Goal: Information Seeking & Learning: Find specific fact

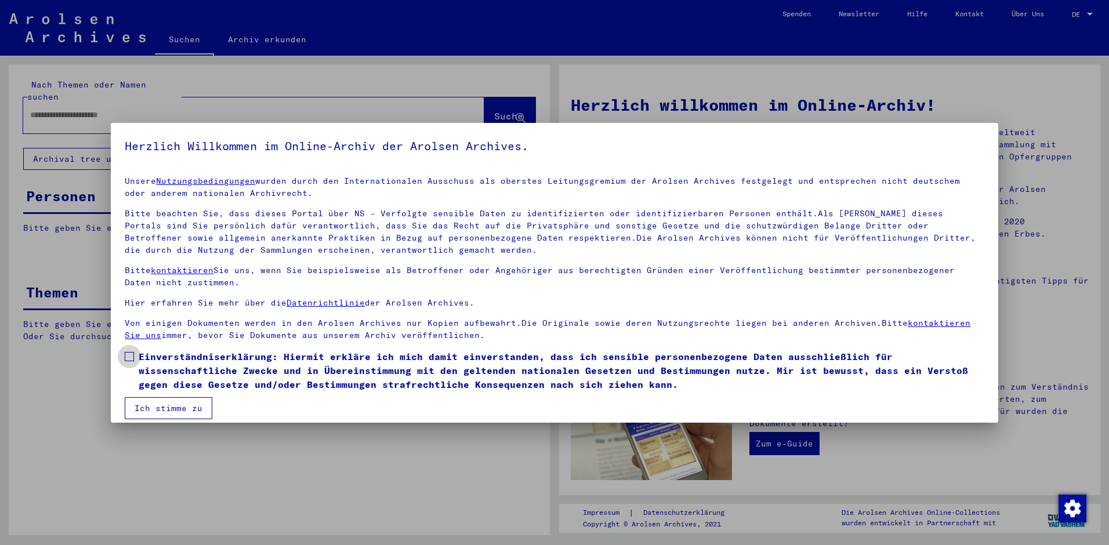
drag, startPoint x: 125, startPoint y: 356, endPoint x: 135, endPoint y: 369, distance: 16.1
click at [125, 356] on span at bounding box center [129, 356] width 9 height 9
click at [161, 405] on button "Ich stimme zu" at bounding box center [169, 408] width 88 height 22
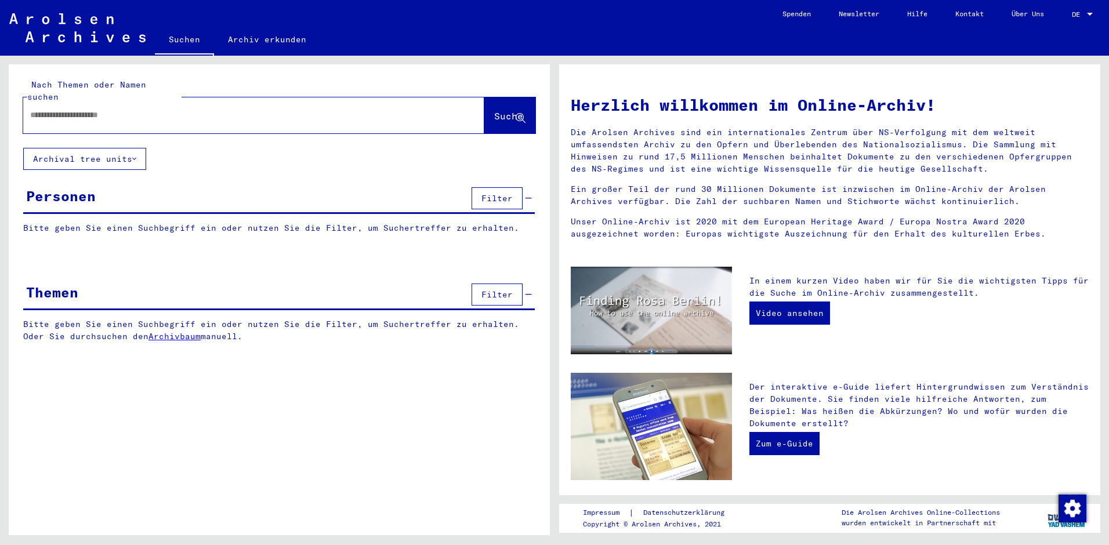
paste input "**********"
click at [494, 110] on span "Suche" at bounding box center [508, 116] width 29 height 12
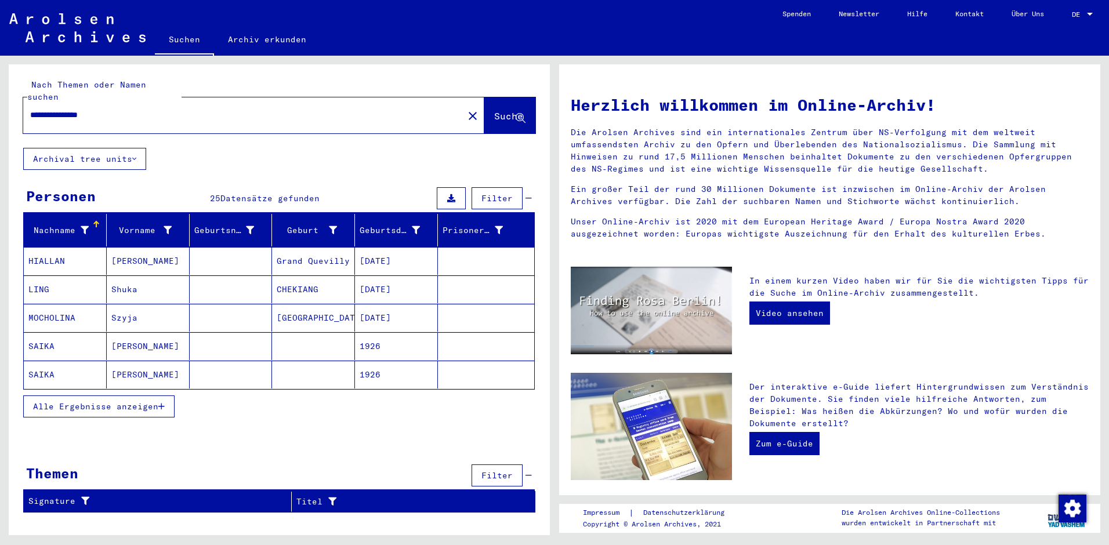
click at [372, 332] on mat-cell "1926" at bounding box center [396, 346] width 83 height 28
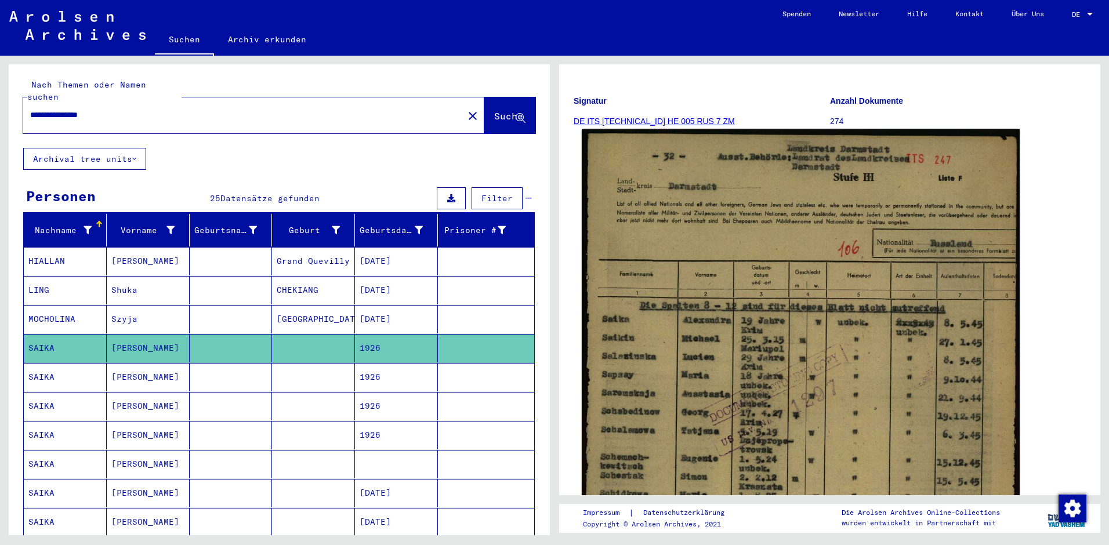
scroll to position [58, 0]
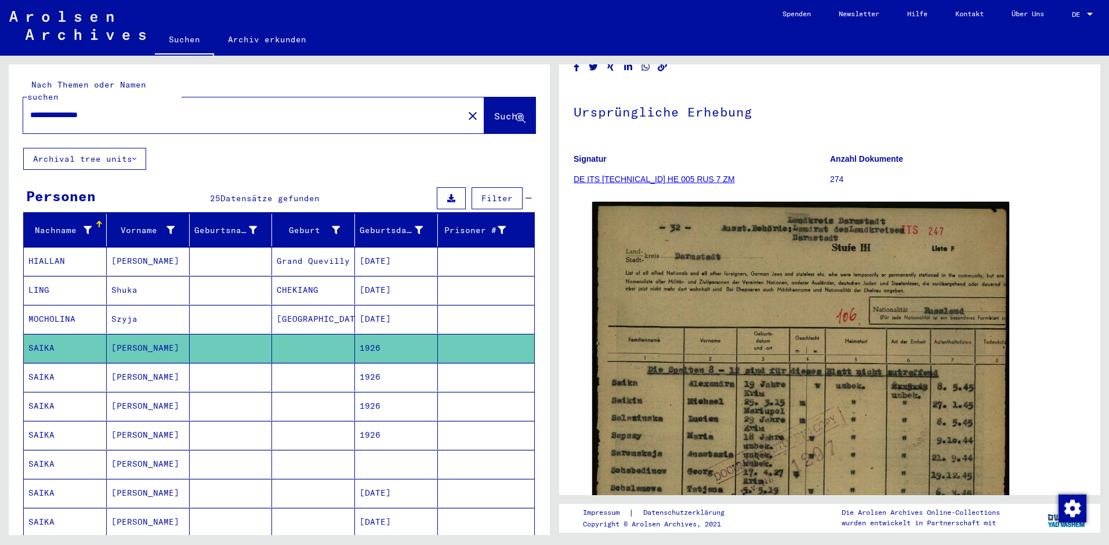
click at [134, 364] on mat-cell "[PERSON_NAME]" at bounding box center [148, 377] width 83 height 28
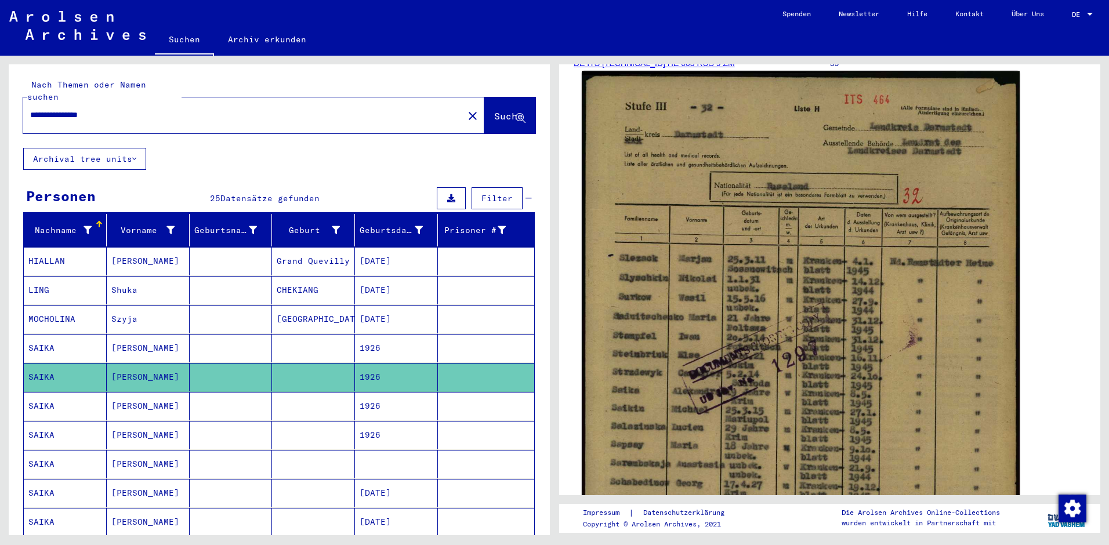
scroll to position [232, 0]
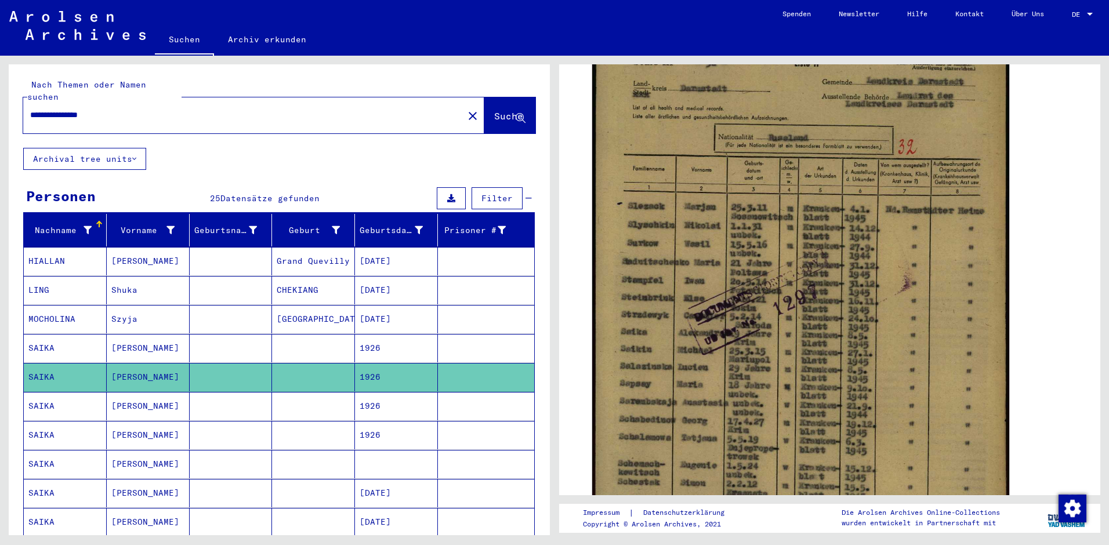
click at [363, 395] on mat-cell "1926" at bounding box center [396, 406] width 83 height 28
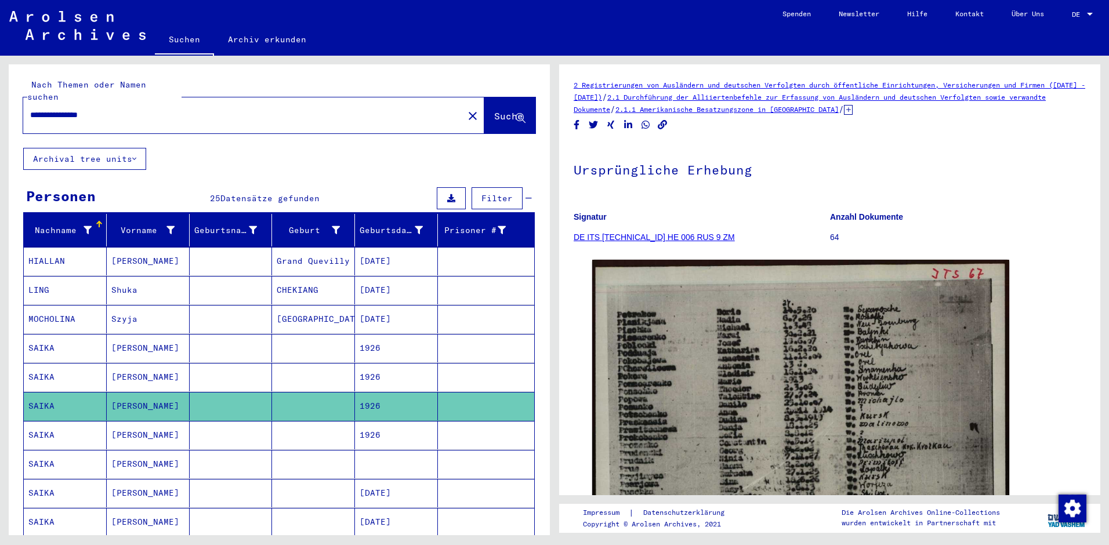
click at [362, 426] on mat-cell "1926" at bounding box center [396, 435] width 83 height 28
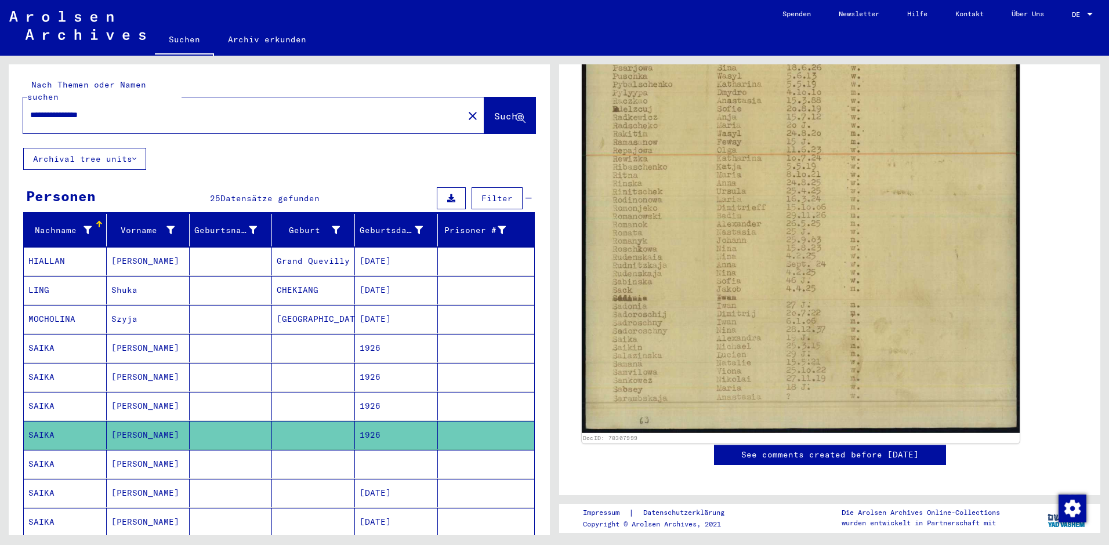
scroll to position [406, 0]
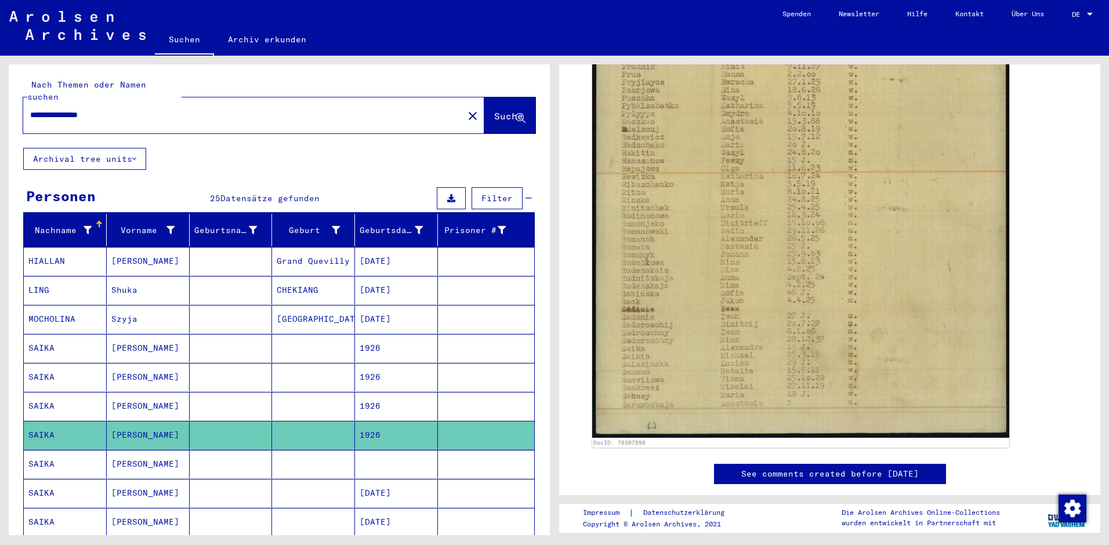
click at [122, 450] on mat-cell "[PERSON_NAME]" at bounding box center [148, 464] width 83 height 28
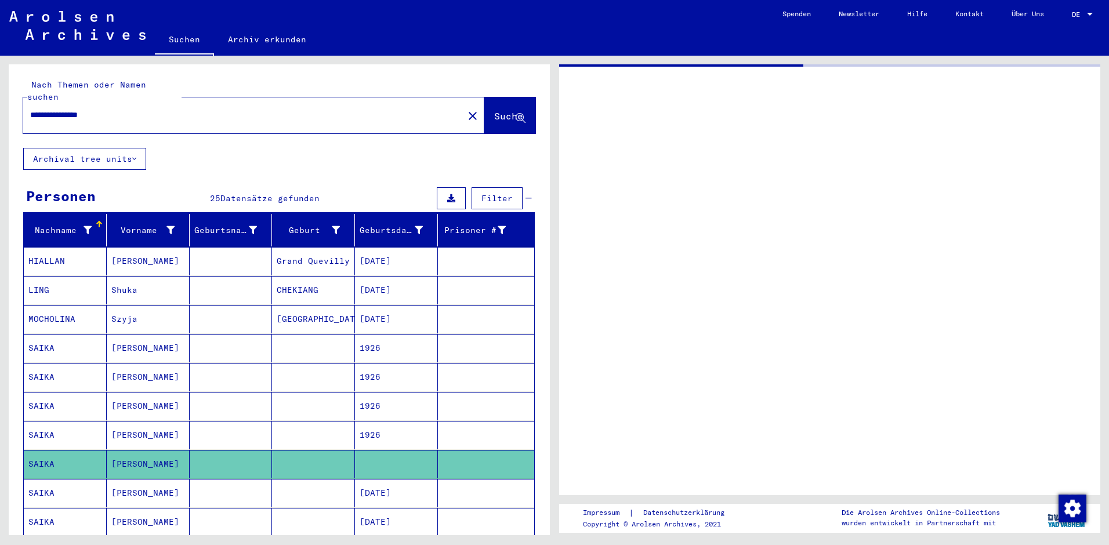
click at [122, 450] on mat-cell "[PERSON_NAME]" at bounding box center [148, 464] width 83 height 28
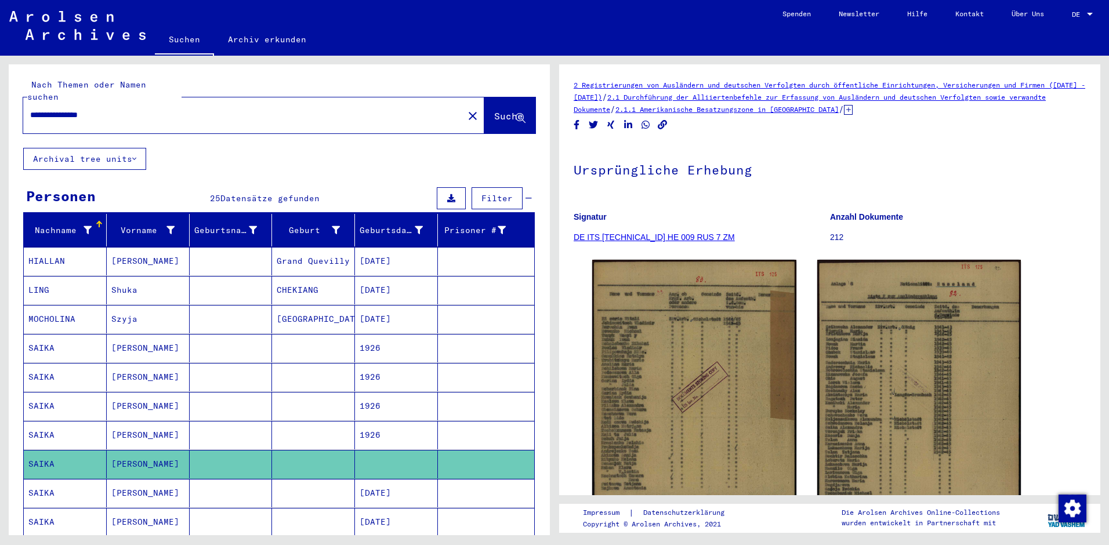
click at [372, 482] on mat-cell "[DATE]" at bounding box center [396, 493] width 83 height 28
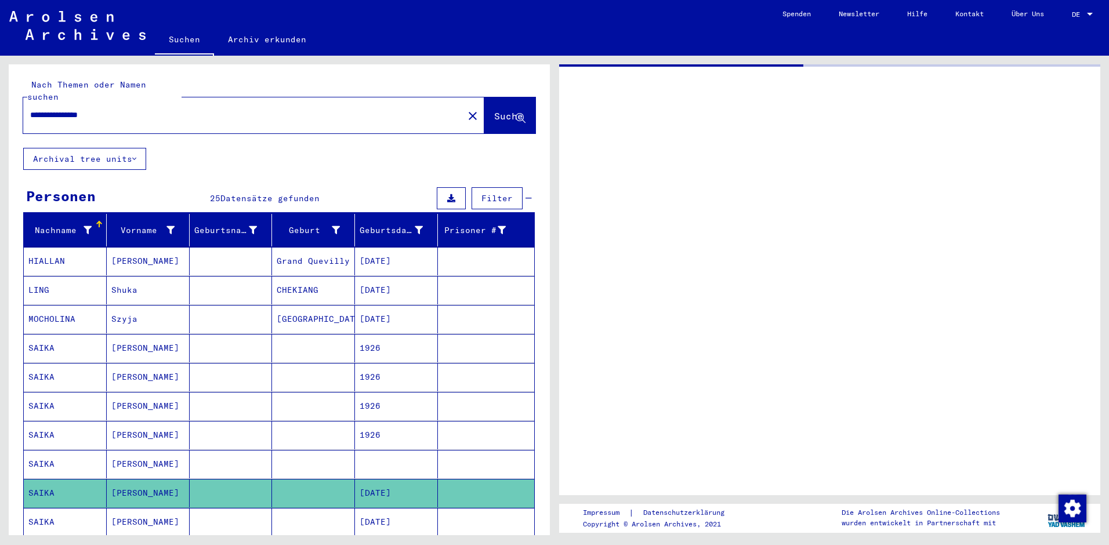
click at [372, 482] on mat-cell "[DATE]" at bounding box center [396, 493] width 83 height 28
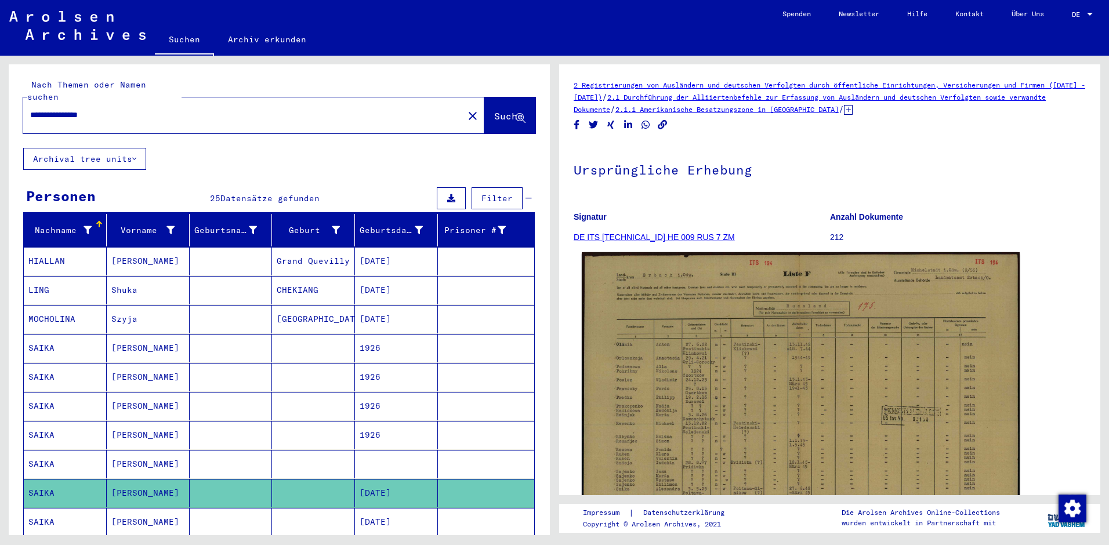
click at [814, 369] on img at bounding box center [801, 405] width 438 height 307
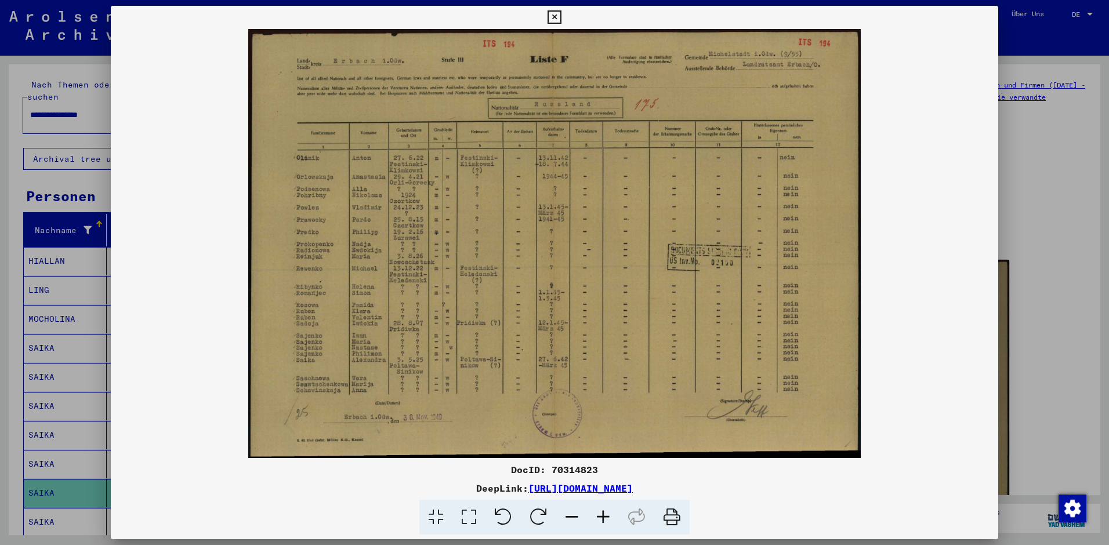
click at [604, 514] on icon at bounding box center [602, 517] width 31 height 35
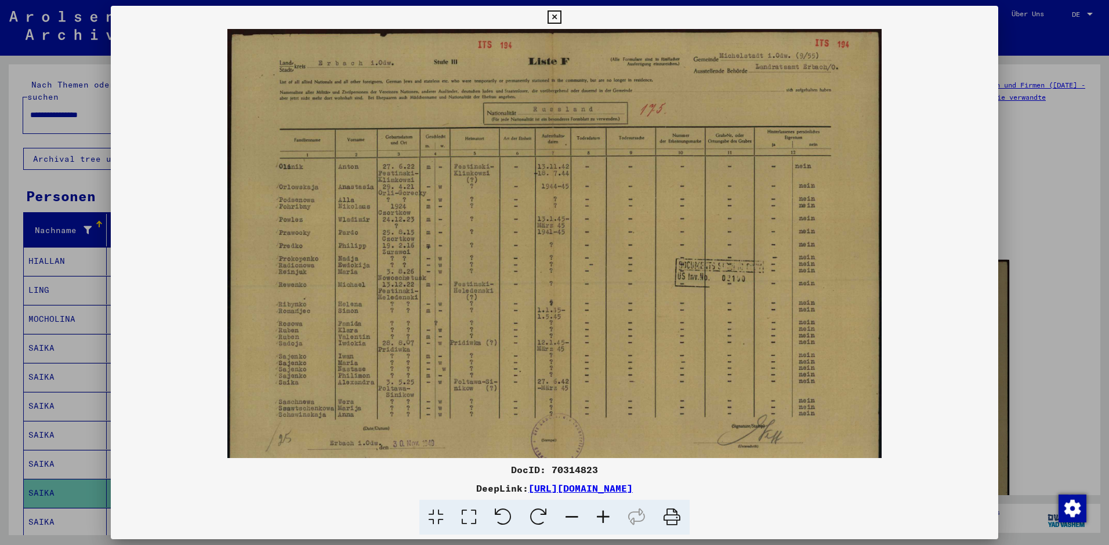
click at [604, 514] on icon at bounding box center [602, 517] width 31 height 35
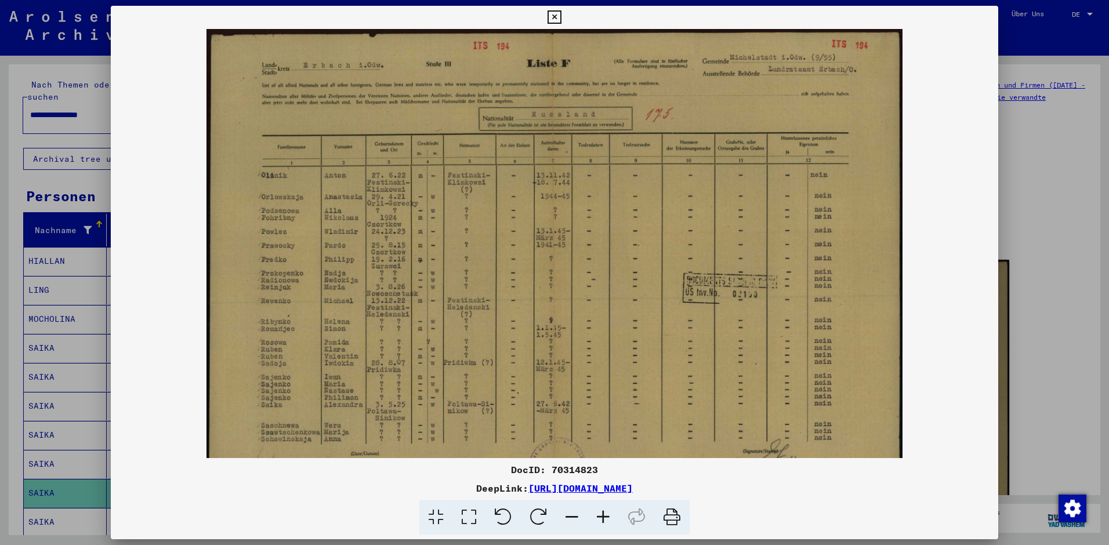
click at [604, 514] on icon at bounding box center [602, 517] width 31 height 35
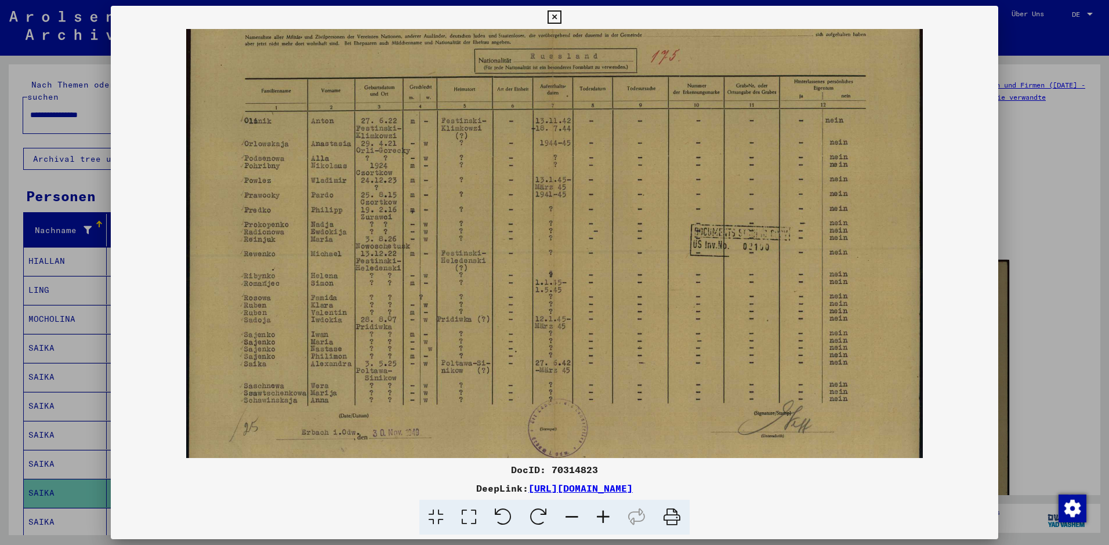
scroll to position [65, 0]
drag, startPoint x: 562, startPoint y: 355, endPoint x: 605, endPoint y: 289, distance: 78.6
click at [605, 289] on img at bounding box center [554, 222] width 737 height 516
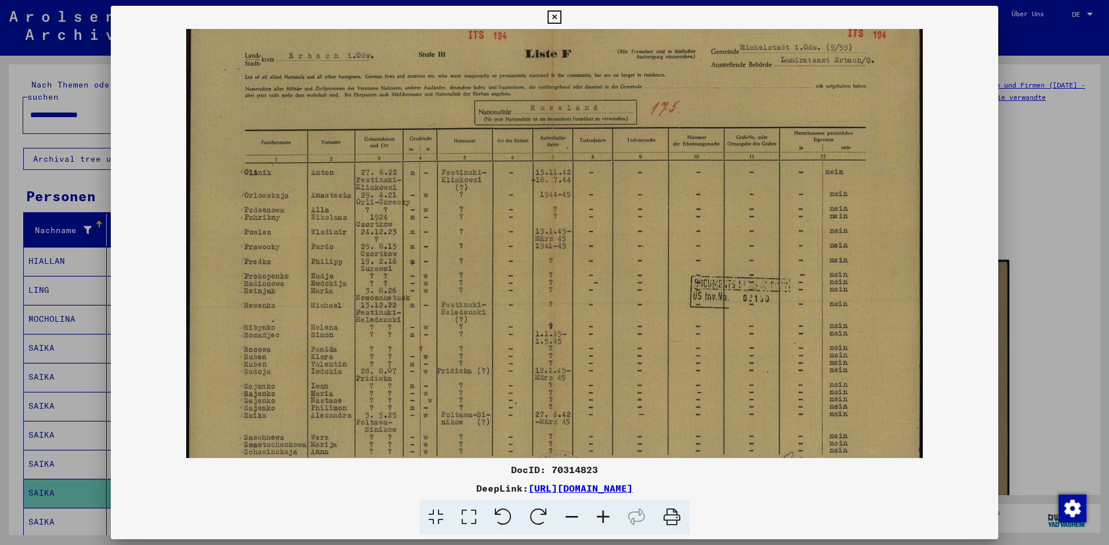
scroll to position [0, 0]
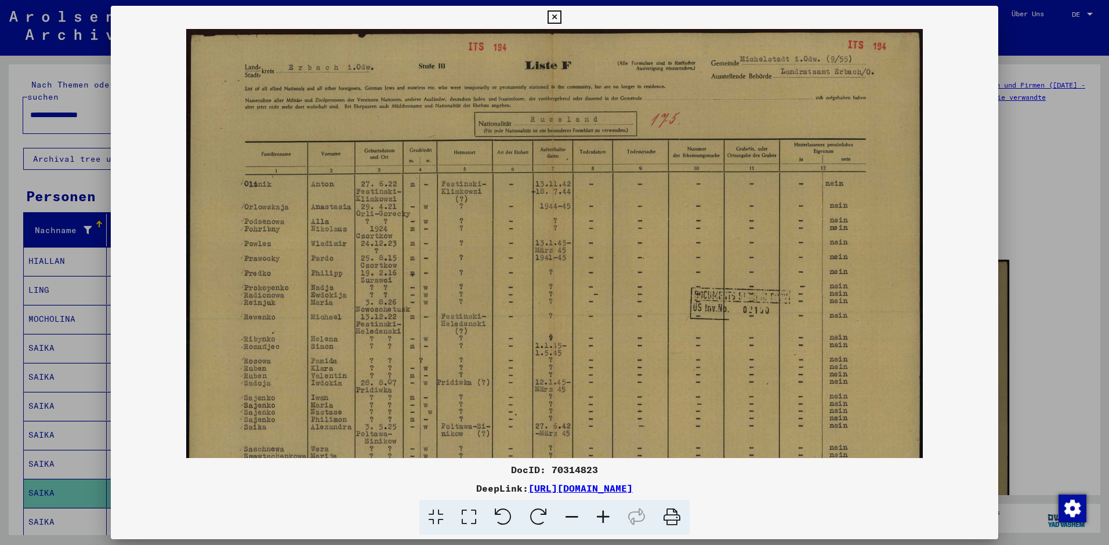
drag, startPoint x: 582, startPoint y: 188, endPoint x: 575, endPoint y: 277, distance: 89.5
click at [575, 277] on img at bounding box center [554, 287] width 737 height 516
click at [77, 484] on div at bounding box center [554, 272] width 1109 height 545
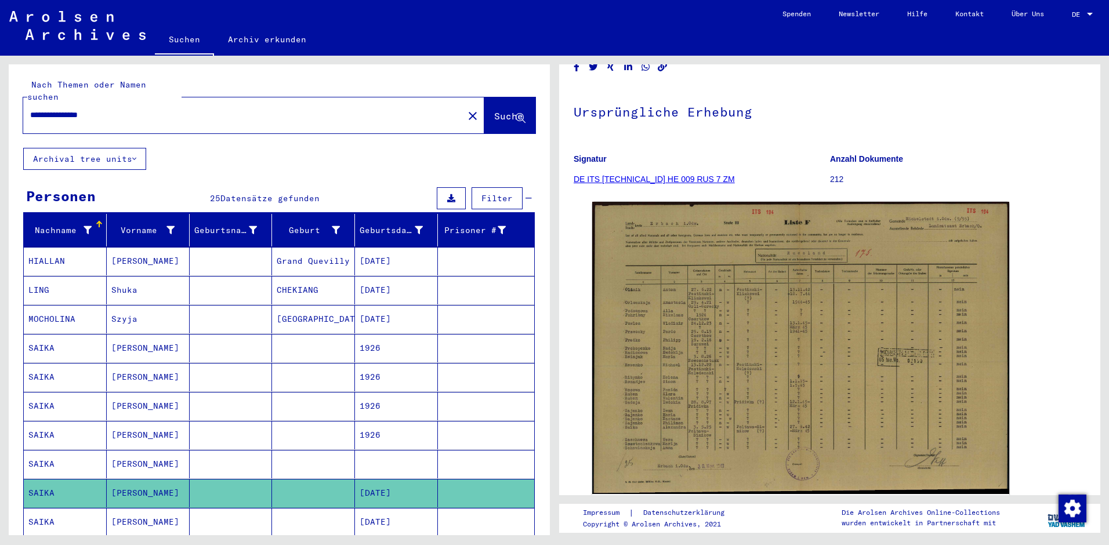
click at [143, 109] on input "**********" at bounding box center [243, 115] width 426 height 12
type input "*"
paste input "**********"
type input "**********"
click at [494, 110] on span "Suche" at bounding box center [508, 116] width 29 height 12
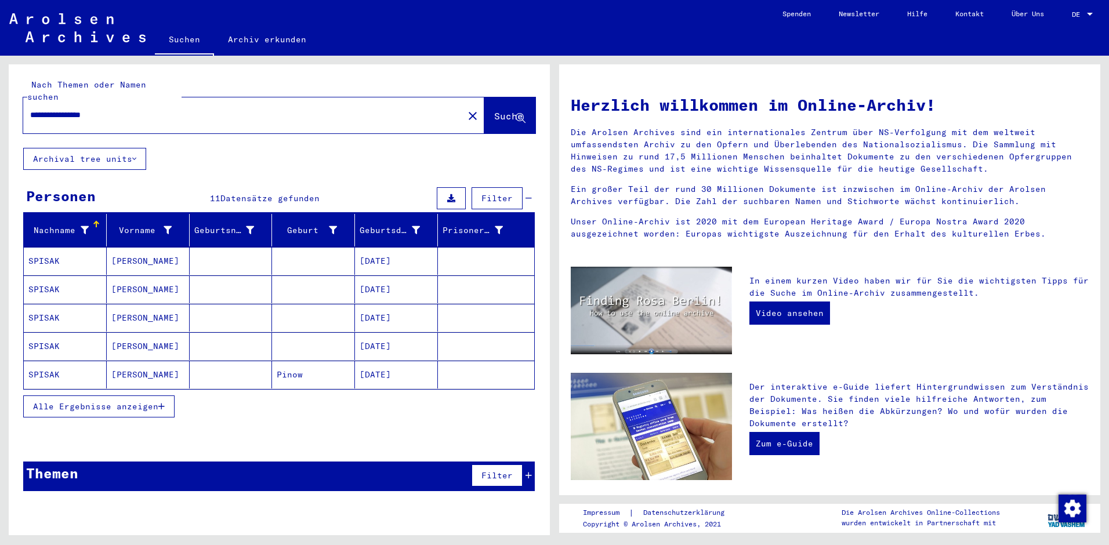
click at [390, 247] on mat-cell "[DATE]" at bounding box center [396, 261] width 83 height 28
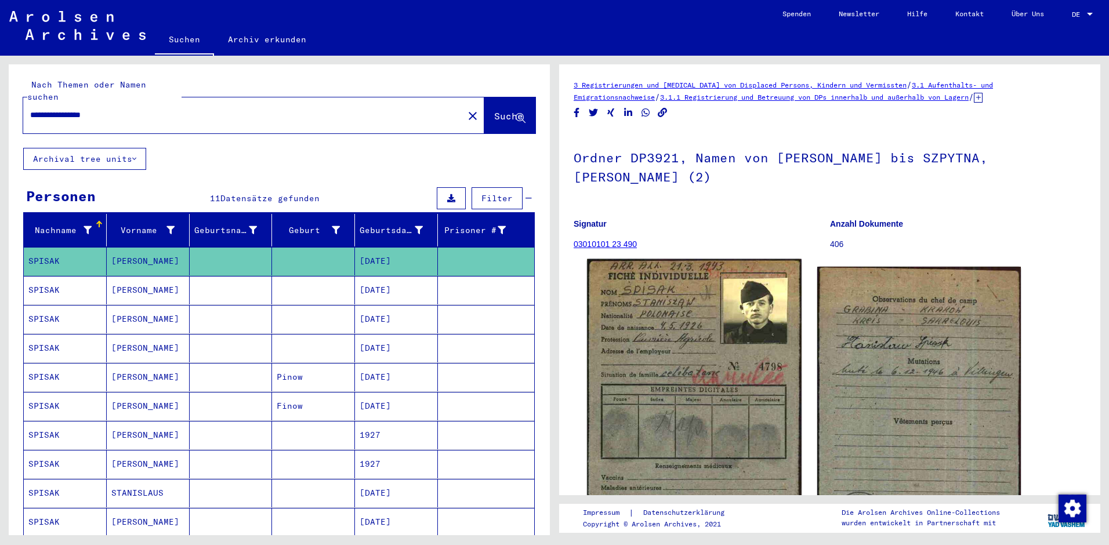
click at [687, 365] on img at bounding box center [694, 410] width 214 height 302
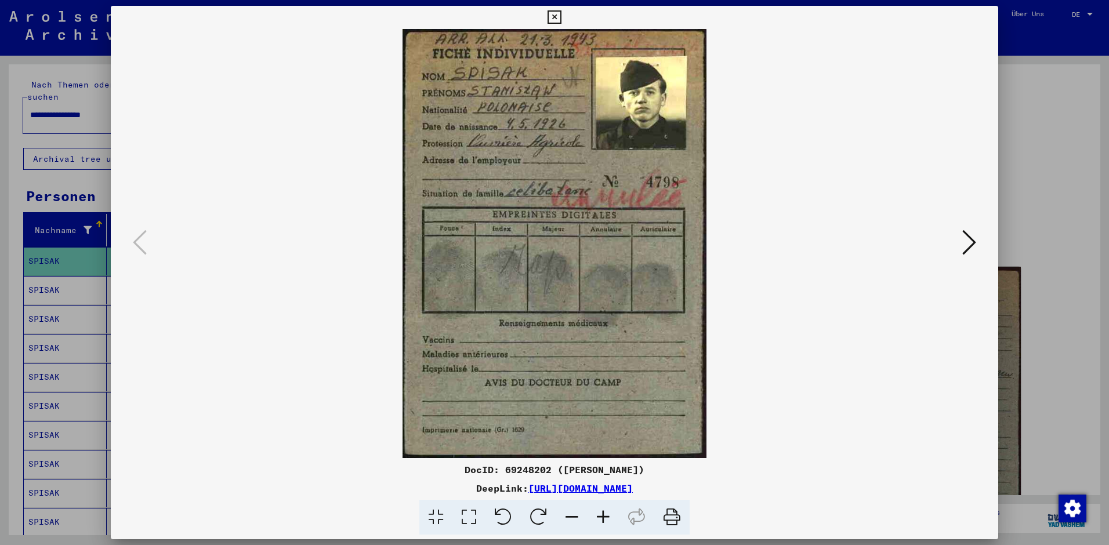
click at [872, 304] on img at bounding box center [554, 243] width 808 height 429
click at [970, 235] on icon at bounding box center [969, 242] width 14 height 28
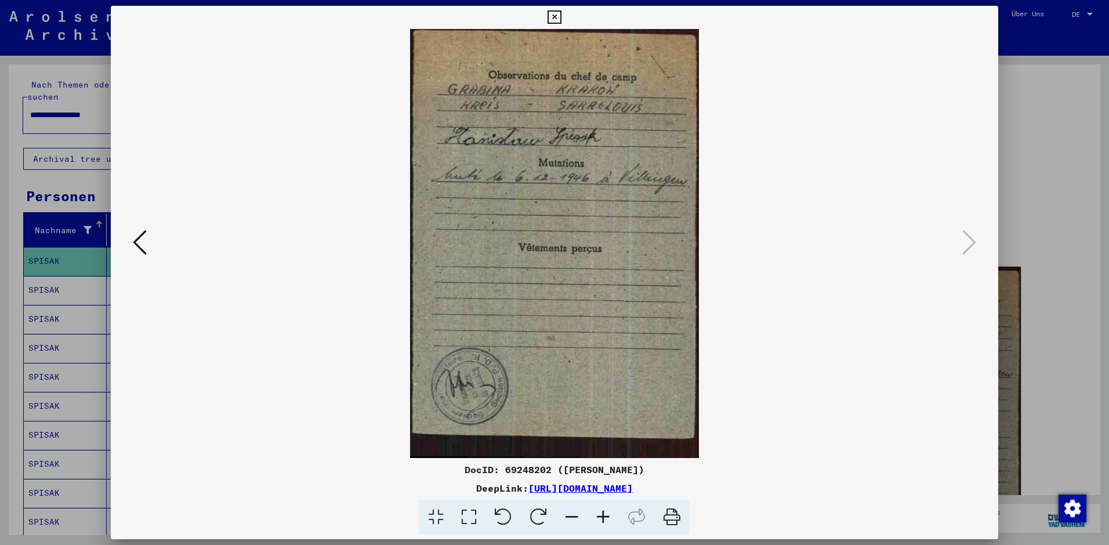
click at [57, 252] on div at bounding box center [554, 272] width 1109 height 545
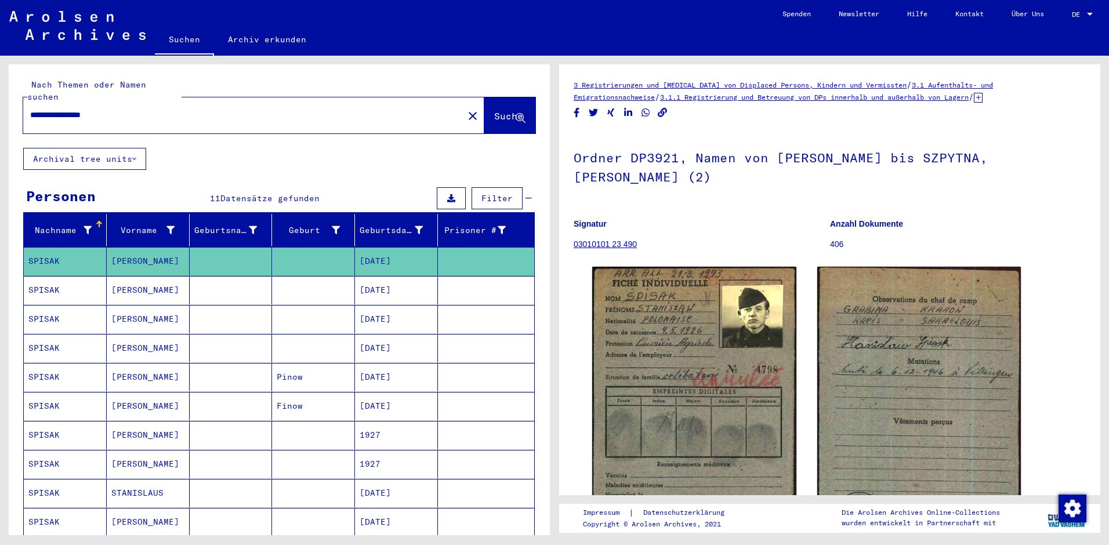
click at [391, 278] on mat-cell "[DATE]" at bounding box center [396, 290] width 83 height 28
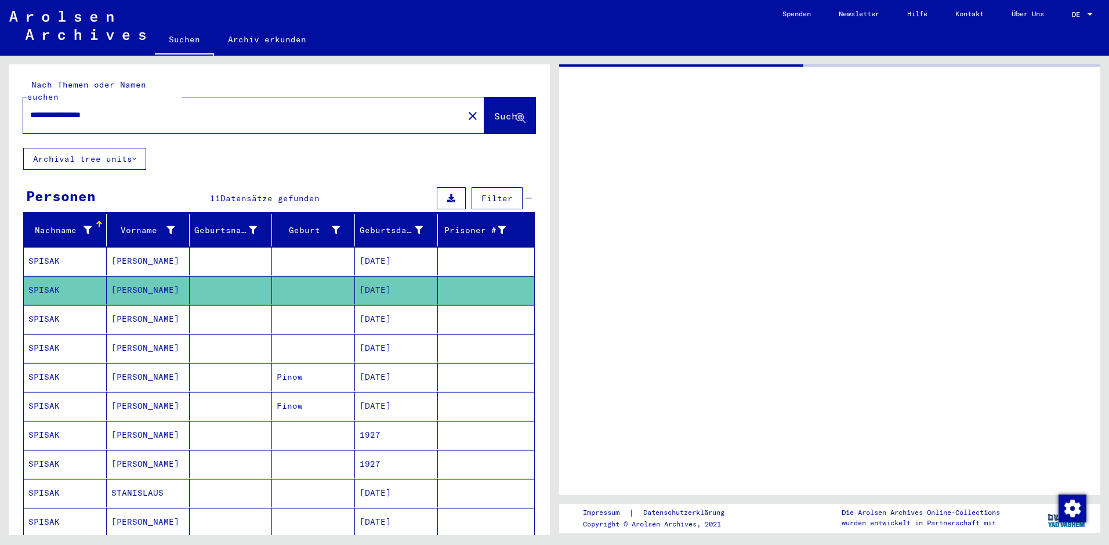
click at [391, 278] on mat-cell "[DATE]" at bounding box center [396, 290] width 83 height 28
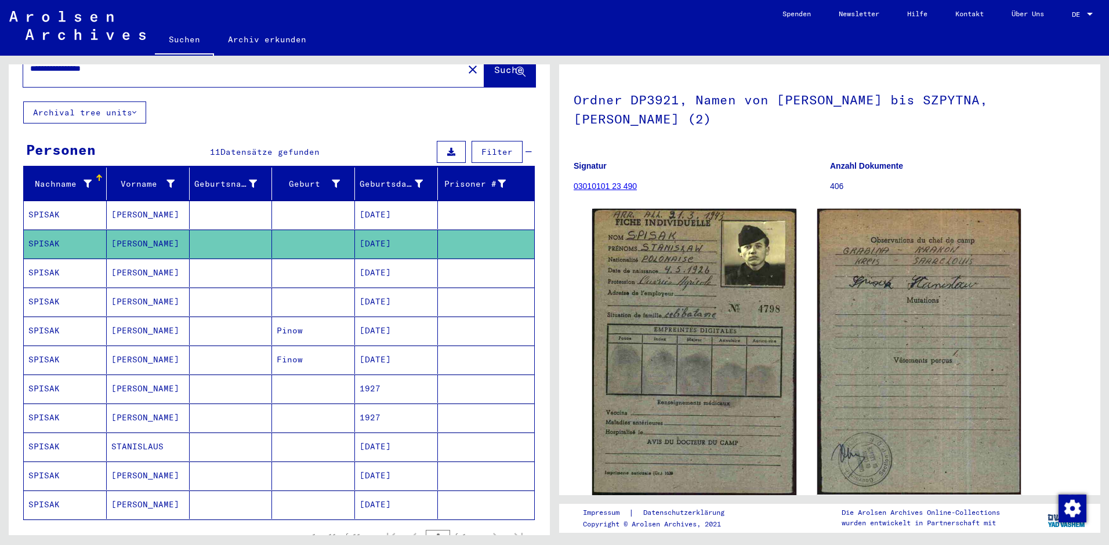
scroll to position [45, 0]
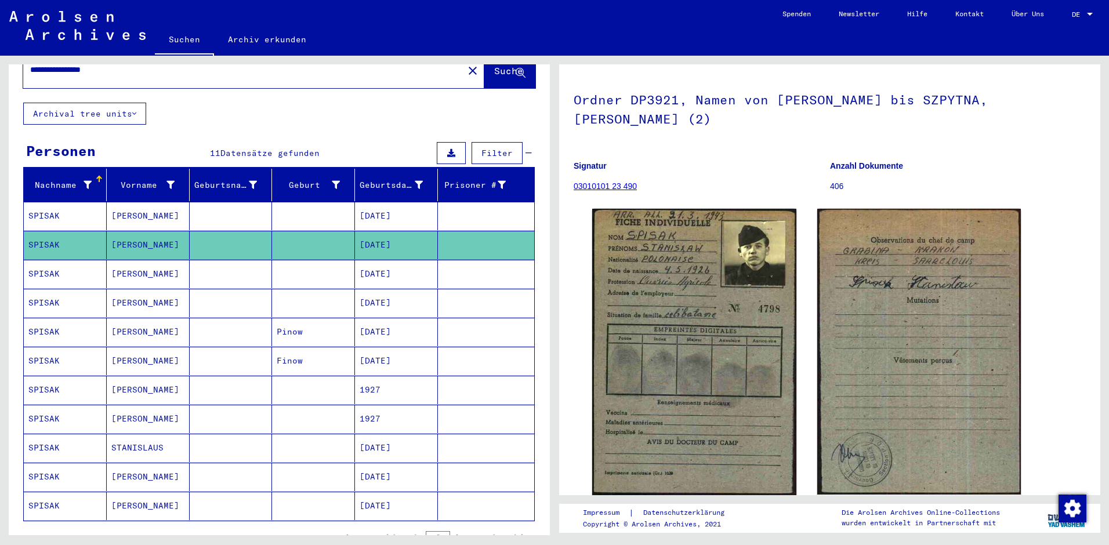
click at [390, 435] on mat-cell "[DATE]" at bounding box center [396, 448] width 83 height 28
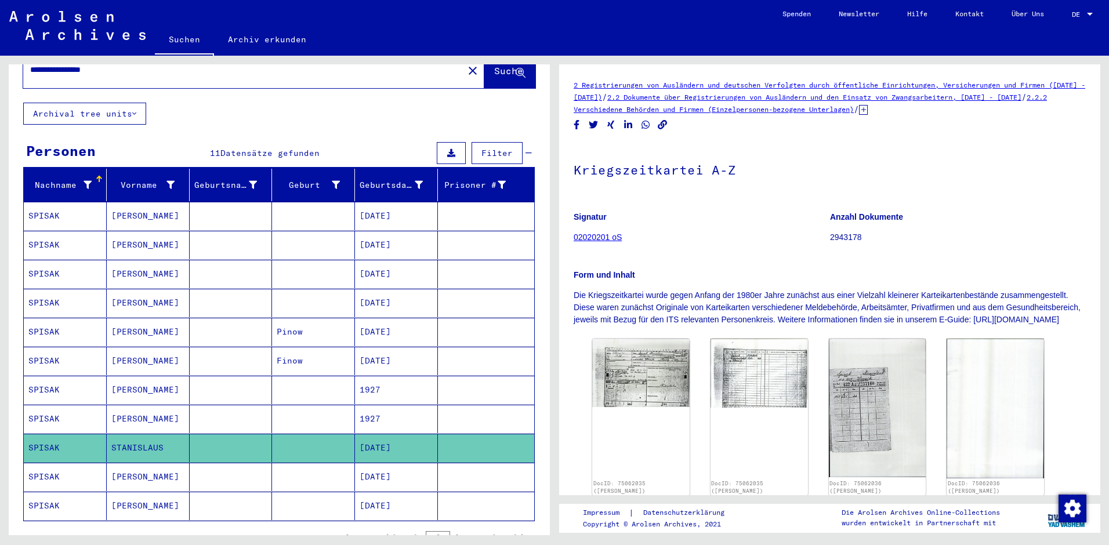
click at [390, 435] on mat-cell "[DATE]" at bounding box center [396, 448] width 83 height 28
drag, startPoint x: 390, startPoint y: 435, endPoint x: 397, endPoint y: 469, distance: 34.2
click at [397, 469] on mat-cell "[DATE]" at bounding box center [396, 477] width 83 height 28
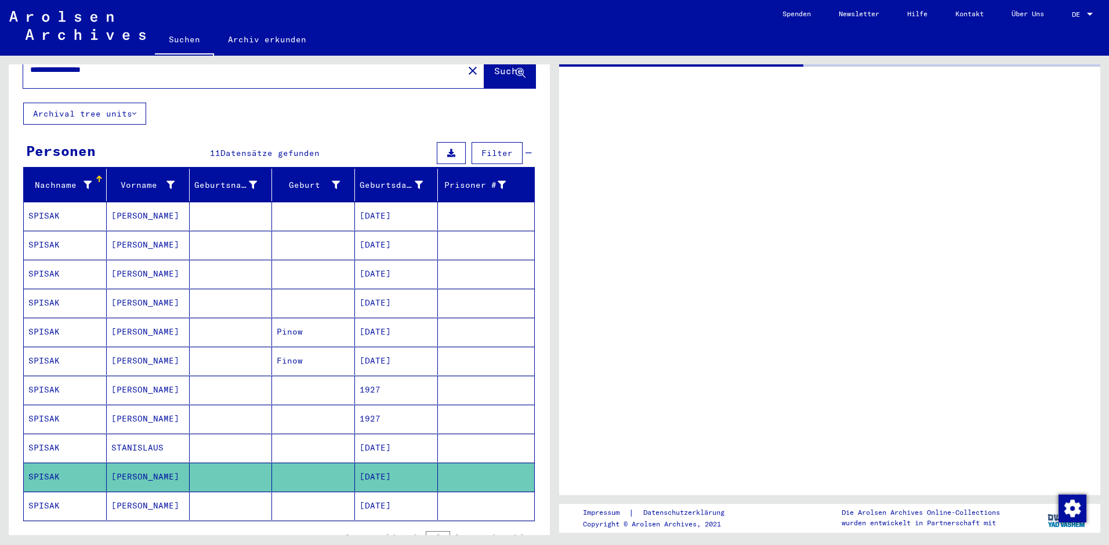
click at [397, 469] on mat-cell "[DATE]" at bounding box center [396, 477] width 83 height 28
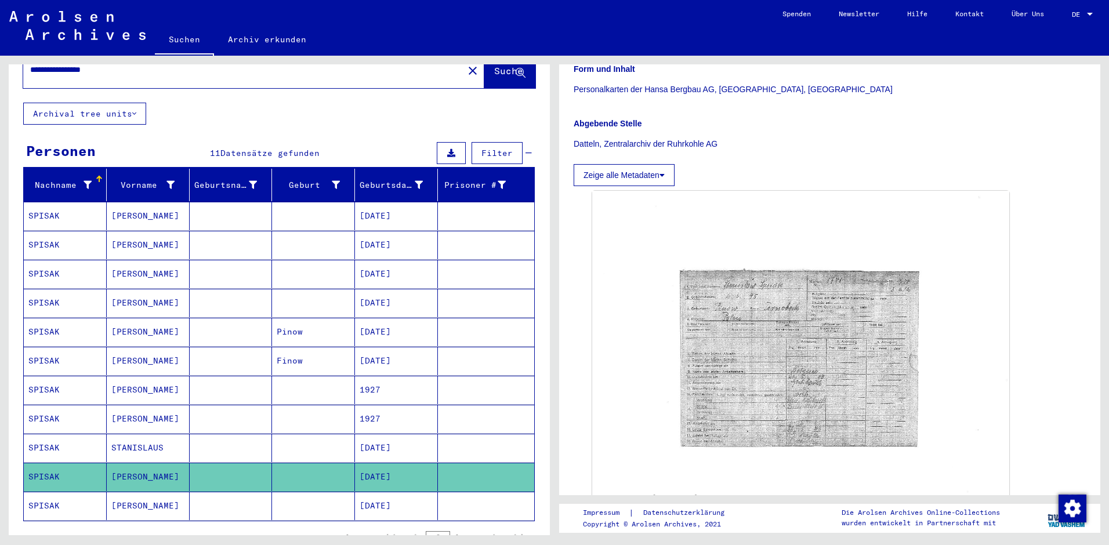
scroll to position [232, 0]
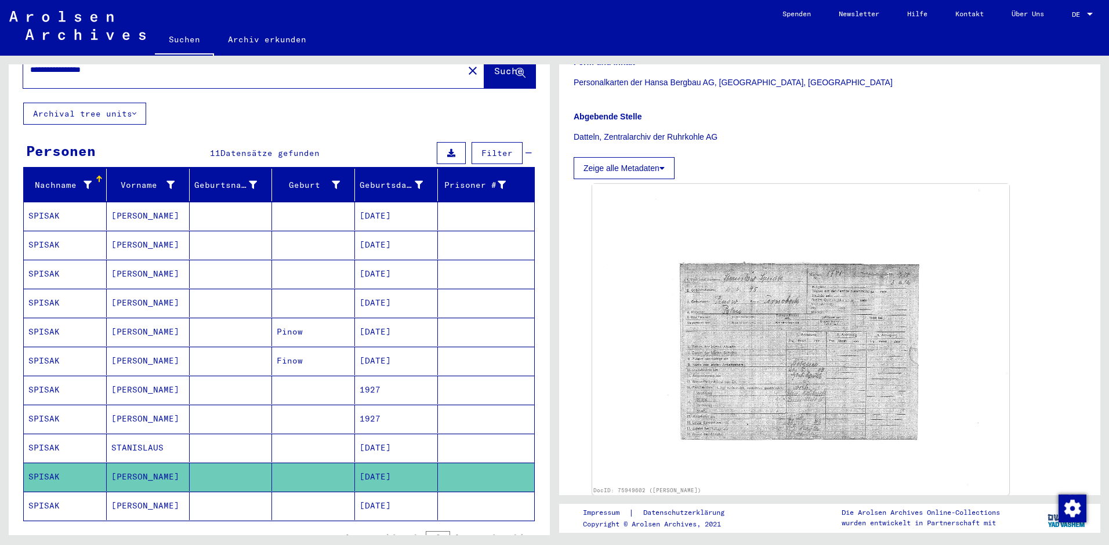
click at [389, 496] on mat-cell "[DATE]" at bounding box center [396, 506] width 83 height 28
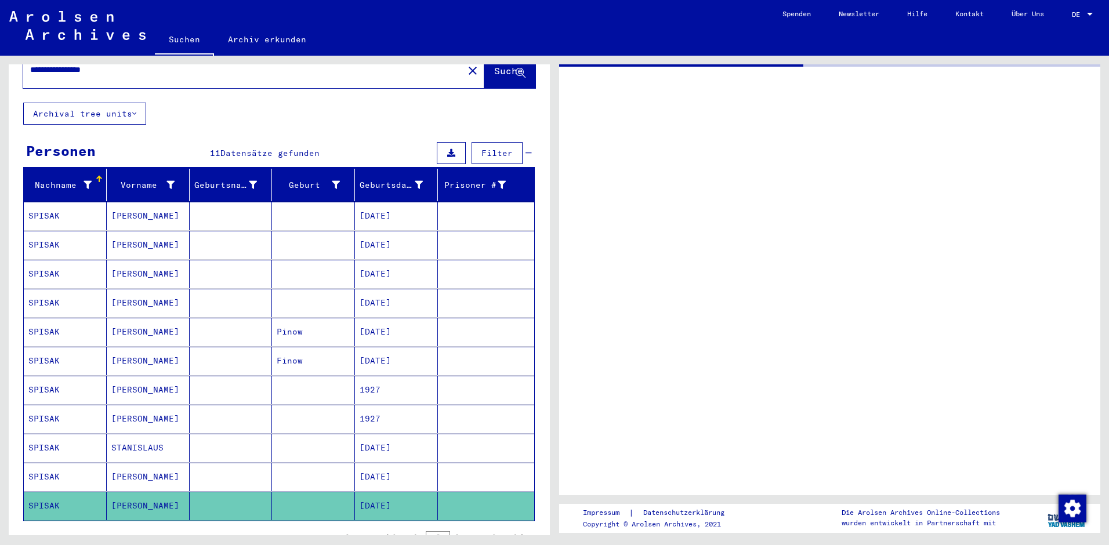
click at [389, 496] on mat-cell "[DATE]" at bounding box center [396, 506] width 83 height 28
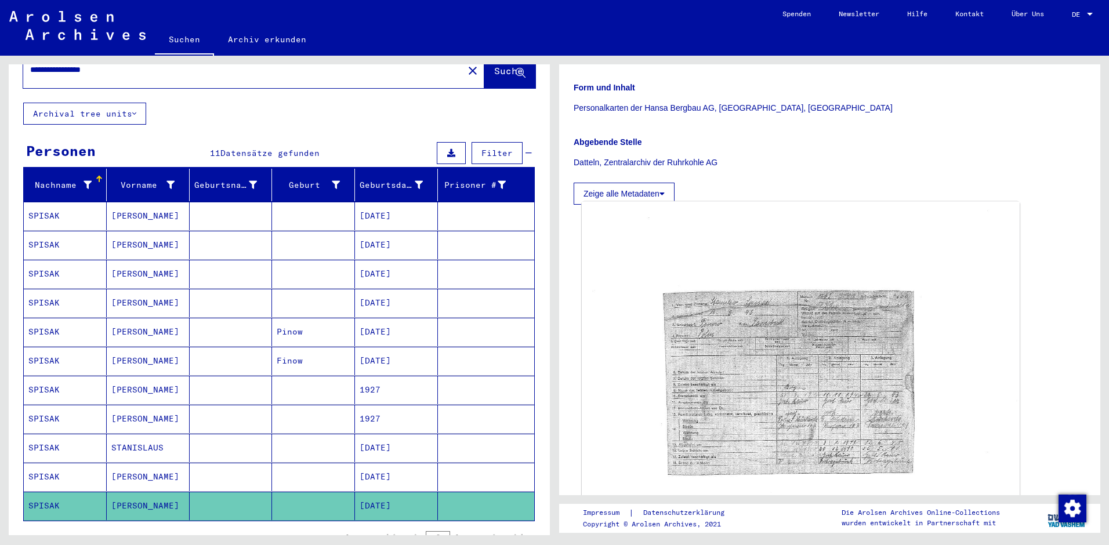
scroll to position [232, 0]
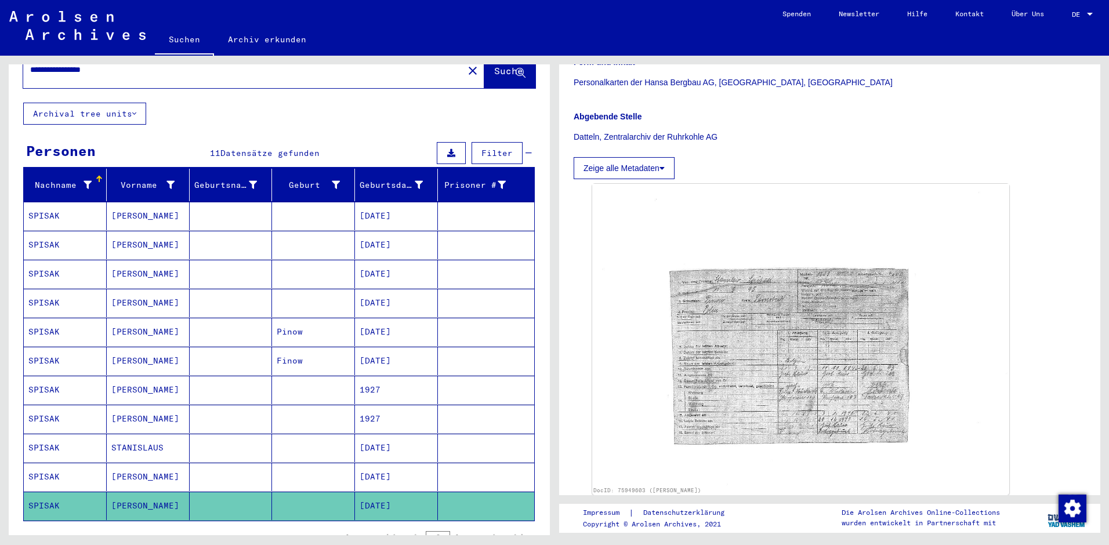
click at [376, 202] on mat-cell "[DATE]" at bounding box center [396, 216] width 83 height 28
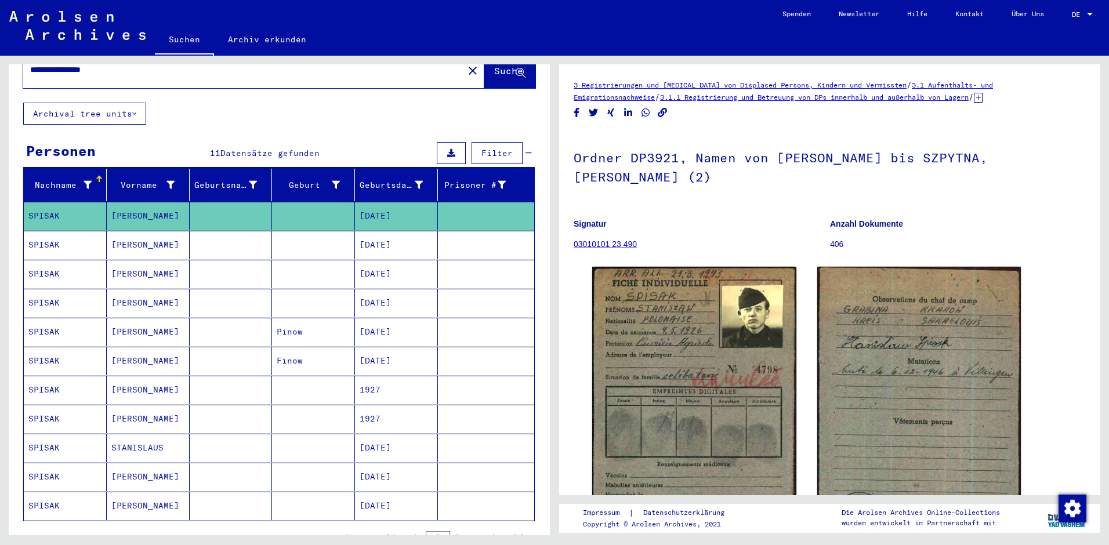
click at [376, 202] on mat-cell "[DATE]" at bounding box center [396, 216] width 83 height 28
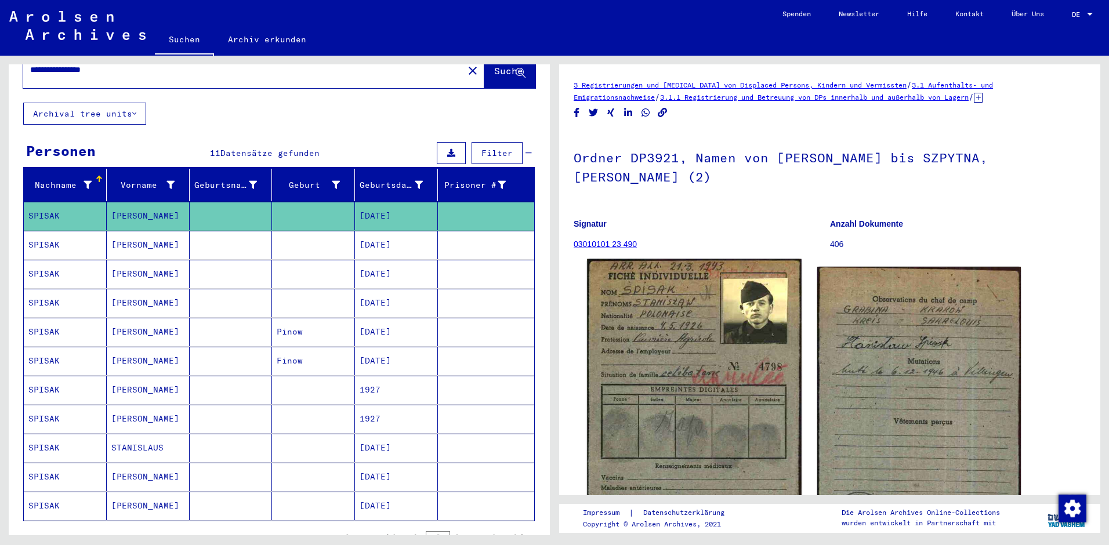
click at [694, 372] on img at bounding box center [694, 410] width 214 height 302
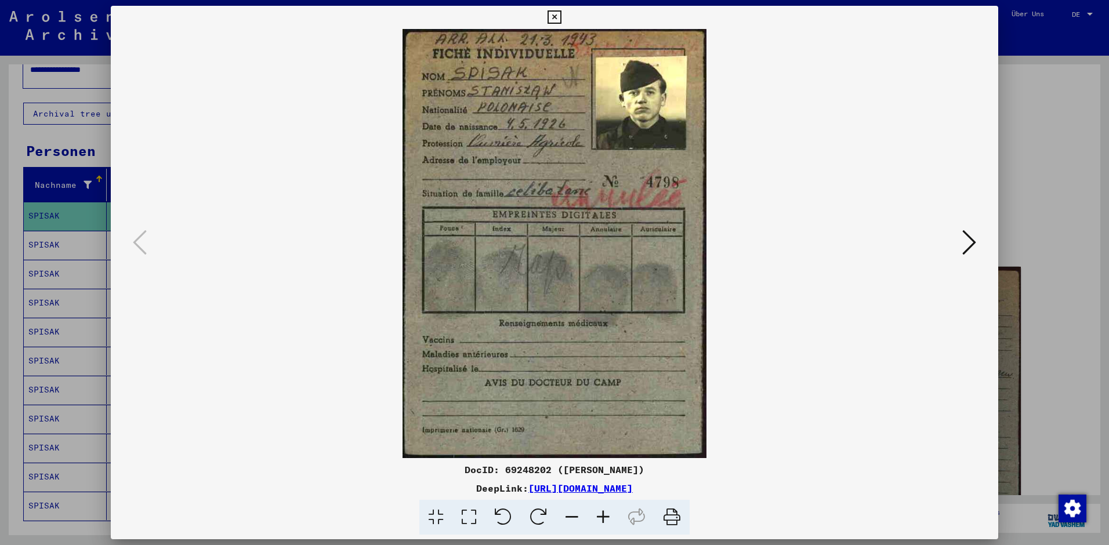
click at [694, 372] on img at bounding box center [554, 243] width 808 height 429
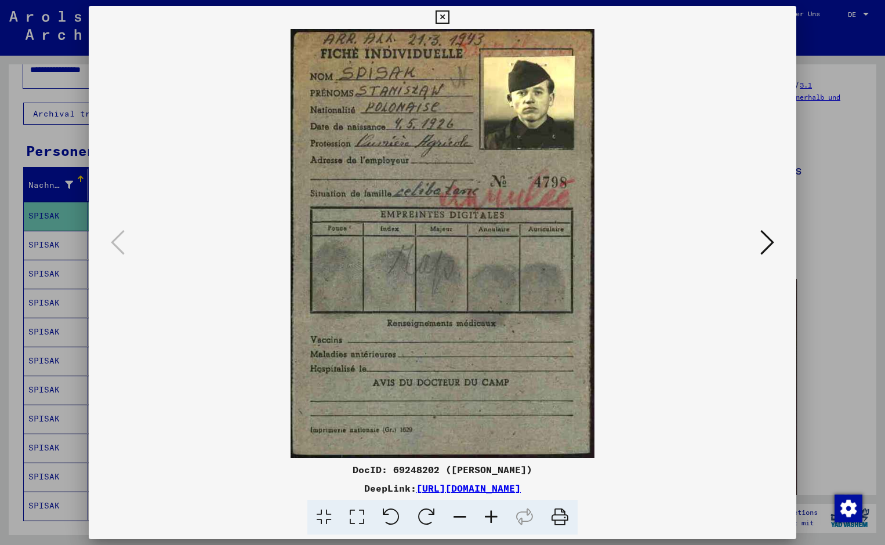
click at [769, 240] on icon at bounding box center [767, 242] width 14 height 28
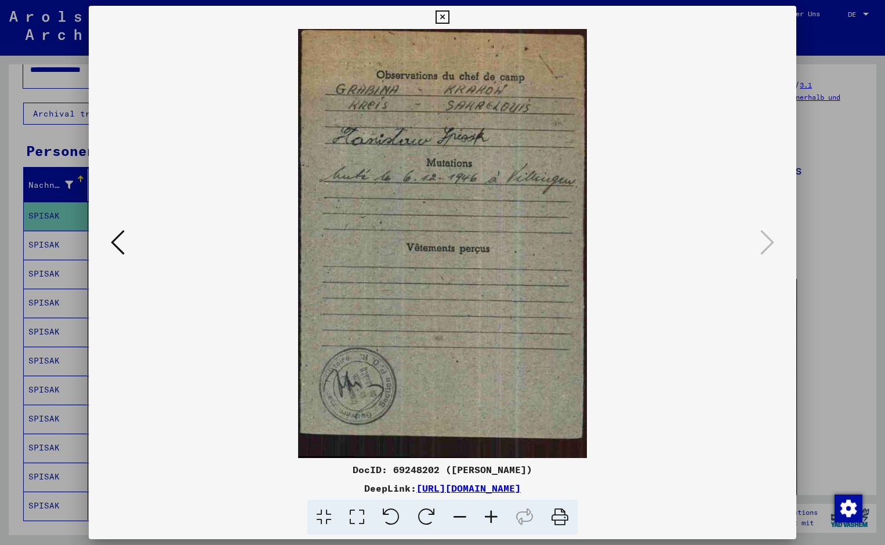
click at [54, 231] on div at bounding box center [442, 272] width 885 height 545
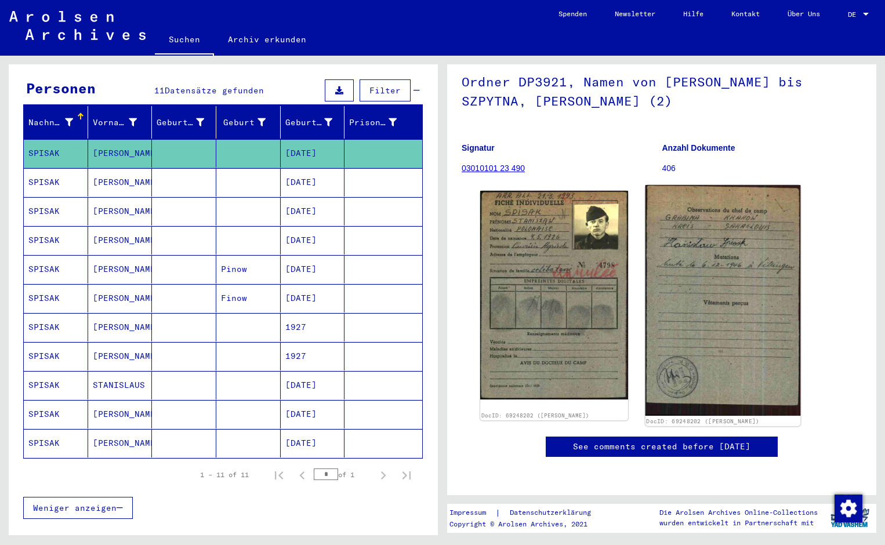
scroll to position [174, 0]
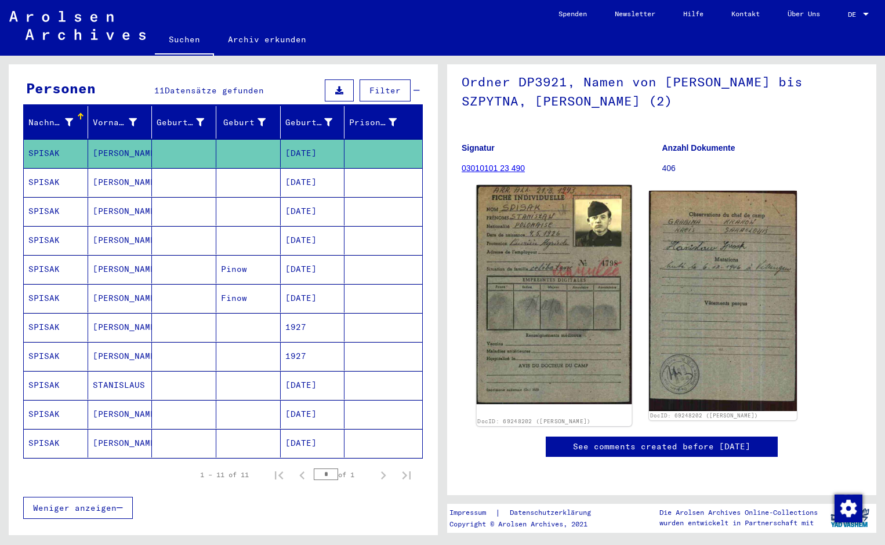
click at [566, 239] on img at bounding box center [554, 294] width 155 height 219
